Goal: Task Accomplishment & Management: Complete application form

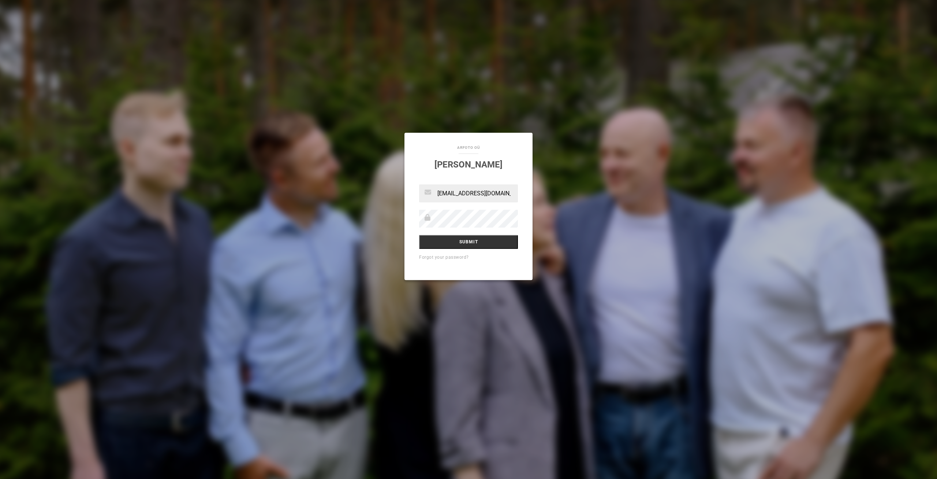
type input "[EMAIL_ADDRESS][DOMAIN_NAME]"
click at [471, 239] on input "Submit" at bounding box center [468, 242] width 99 height 14
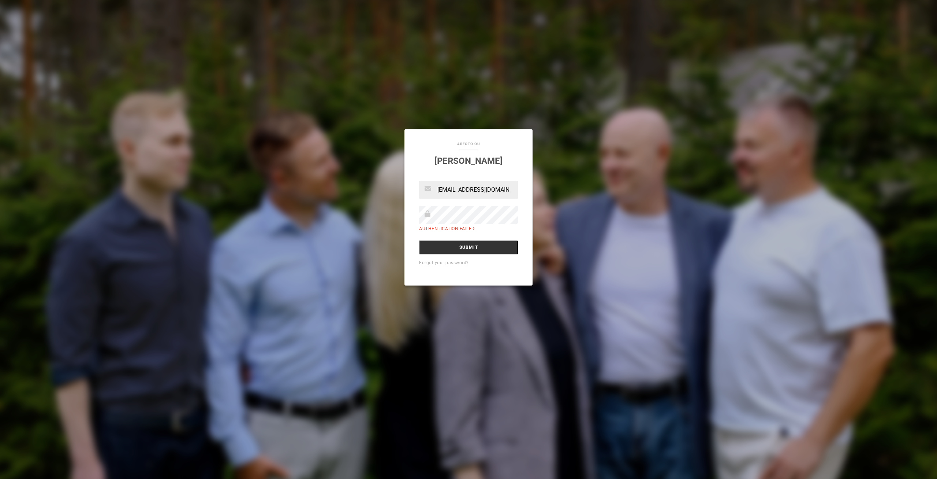
click at [419, 240] on input "Submit" at bounding box center [468, 247] width 99 height 14
